Goal: Find specific page/section: Find specific page/section

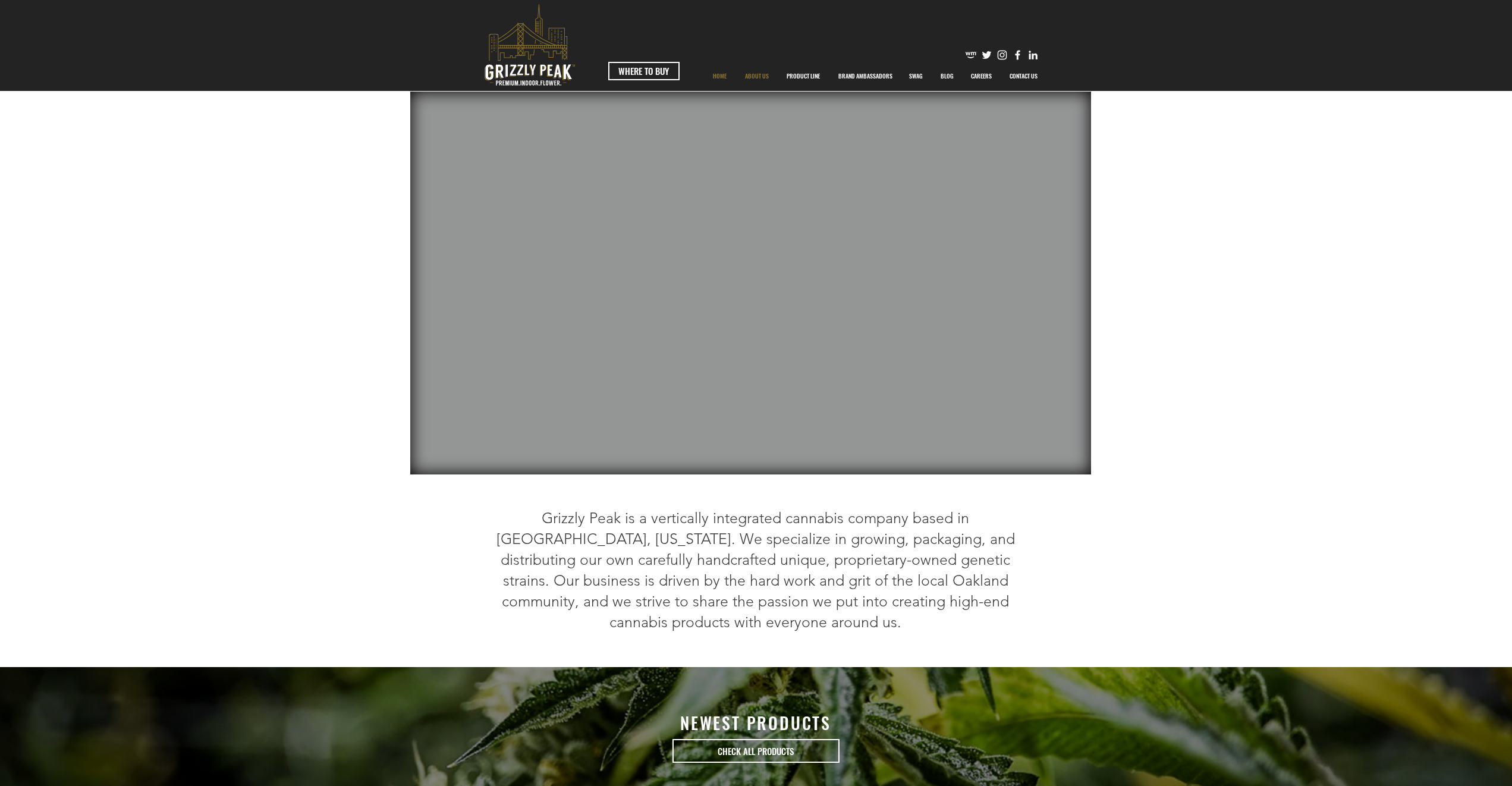
click at [762, 78] on p "ABOUT US" at bounding box center [757, 77] width 36 height 30
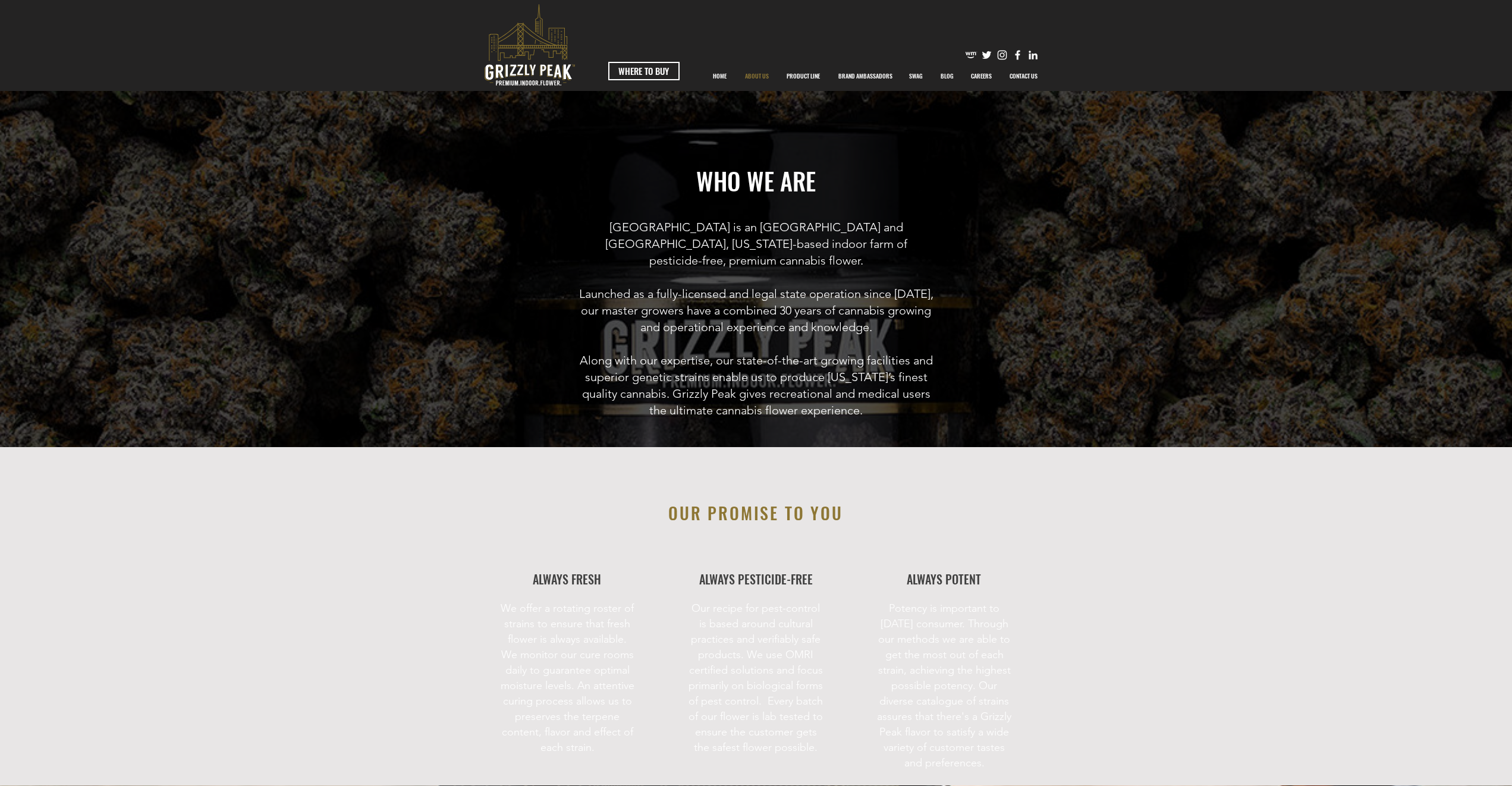
click at [1029, 54] on img "Likedin" at bounding box center [1033, 55] width 13 height 13
